Goal: Navigation & Orientation: Find specific page/section

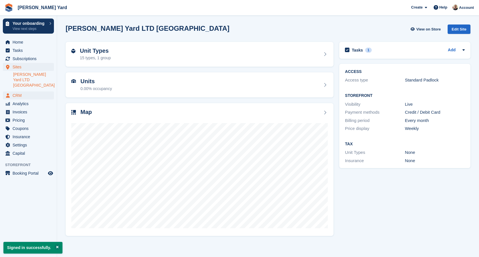
click at [17, 93] on span "CRM" at bounding box center [30, 96] width 34 height 8
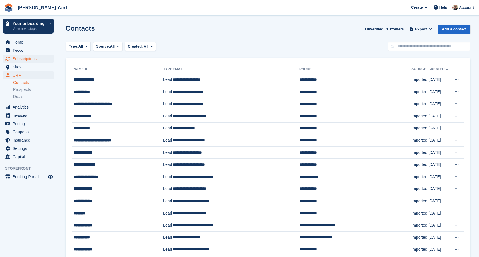
click at [33, 58] on span "Subscriptions" at bounding box center [30, 59] width 34 height 8
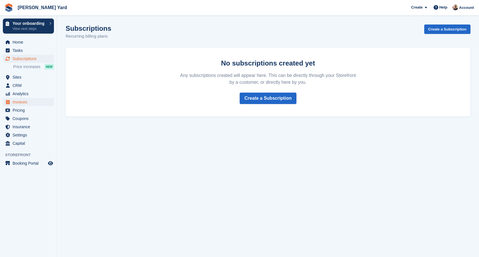
click at [21, 101] on span "Invoices" at bounding box center [30, 102] width 34 height 8
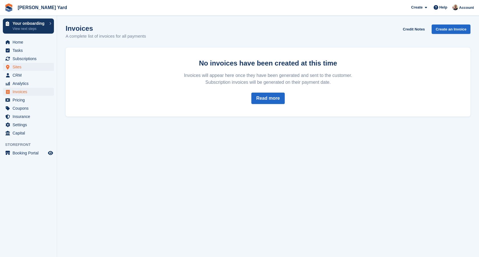
click at [23, 70] on span "Sites" at bounding box center [30, 67] width 34 height 8
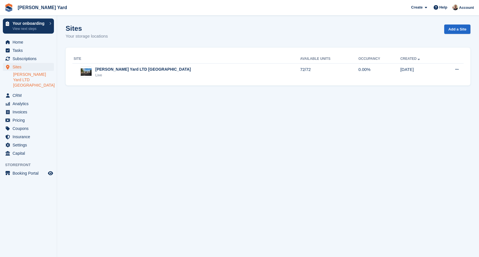
click at [21, 76] on link "[PERSON_NAME] Yard LTD [GEOGRAPHIC_DATA]" at bounding box center [33, 80] width 41 height 16
click at [19, 92] on span "CRM" at bounding box center [30, 96] width 34 height 8
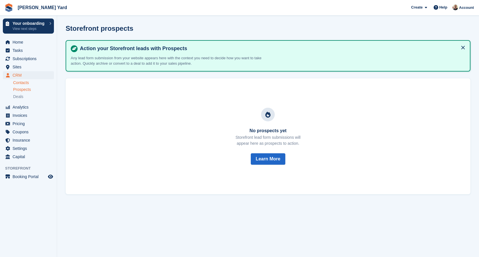
click at [21, 83] on link "Contacts" at bounding box center [33, 82] width 41 height 5
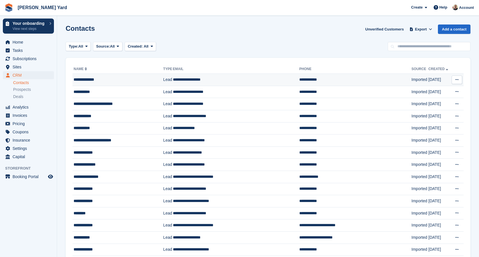
click at [192, 79] on td "**********" at bounding box center [236, 80] width 126 height 12
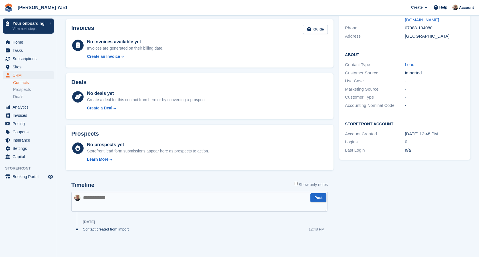
scroll to position [74, 0]
